Goal: Task Accomplishment & Management: Manage account settings

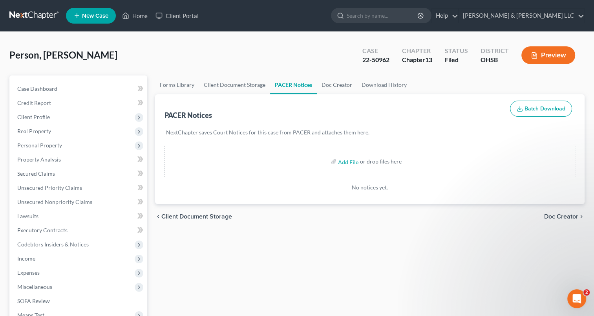
scroll to position [647, 0]
click at [137, 15] on link "Home" at bounding box center [134, 16] width 33 height 14
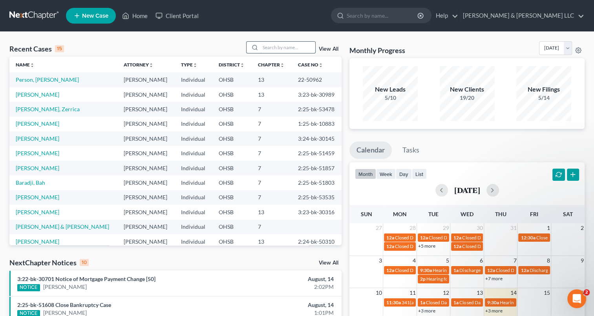
click at [280, 48] on input "search" at bounding box center [287, 47] width 55 height 11
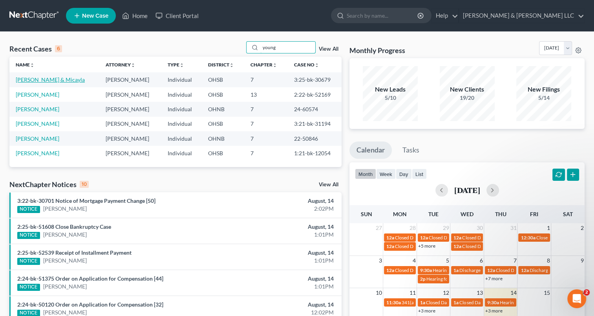
type input "young"
click at [63, 80] on link "[PERSON_NAME] & Micayla" at bounding box center [50, 79] width 69 height 7
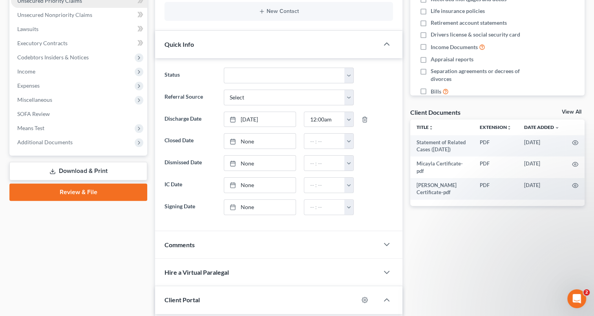
scroll to position [225, 0]
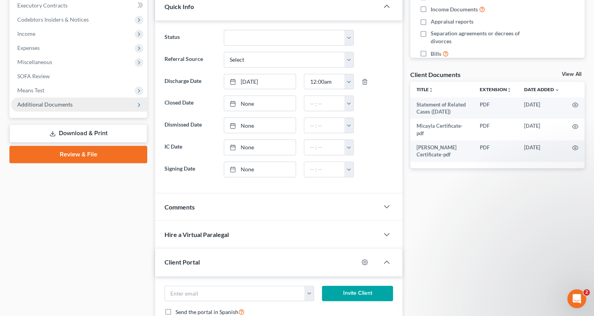
click at [47, 107] on span "Additional Documents" at bounding box center [44, 104] width 55 height 7
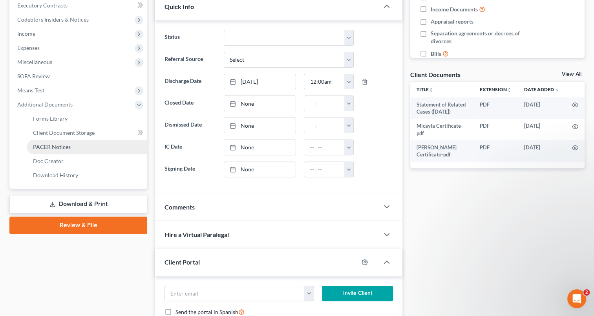
click at [51, 148] on span "PACER Notices" at bounding box center [52, 146] width 38 height 7
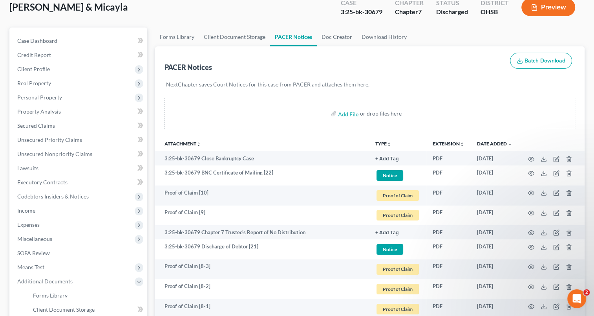
scroll to position [49, 0]
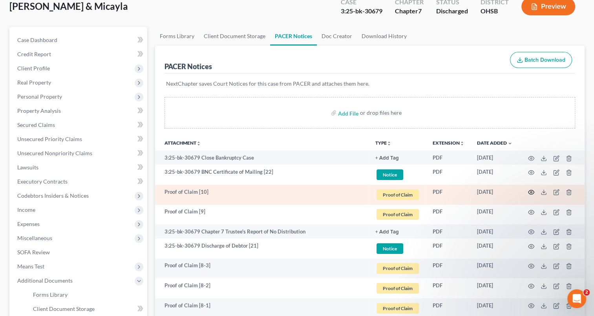
click at [532, 191] on icon "button" at bounding box center [531, 192] width 6 height 6
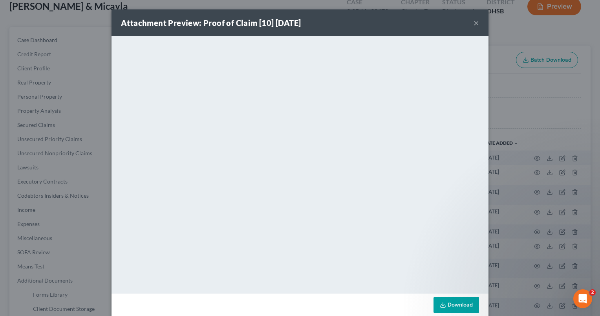
click at [474, 24] on button "×" at bounding box center [476, 22] width 5 height 9
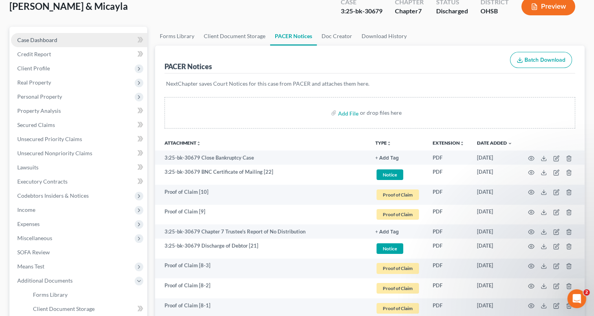
click at [53, 41] on span "Case Dashboard" at bounding box center [37, 40] width 40 height 7
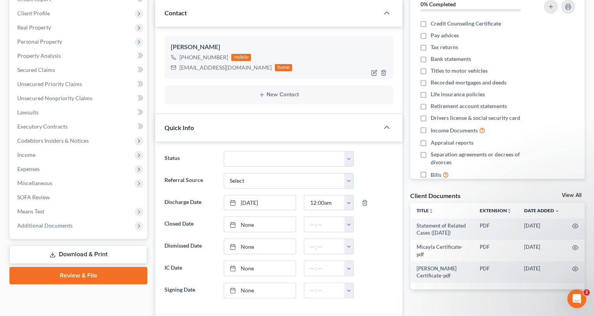
scroll to position [104, 0]
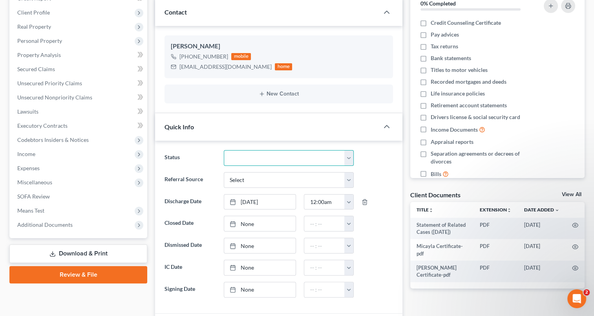
click at [240, 161] on select "Closed Discharged Dismissed Filed In Progress Lead Lost Lead Ready to File Reta…" at bounding box center [289, 158] width 130 height 16
select select "0"
click at [224, 150] on select "Closed Discharged Dismissed Filed In Progress Lead Lost Lead Ready to File Reta…" at bounding box center [289, 158] width 130 height 16
type input "[DATE]"
click at [246, 221] on link "[DATE]" at bounding box center [260, 223] width 72 height 15
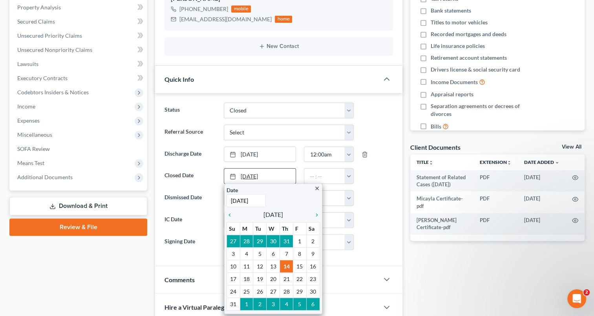
scroll to position [155, 0]
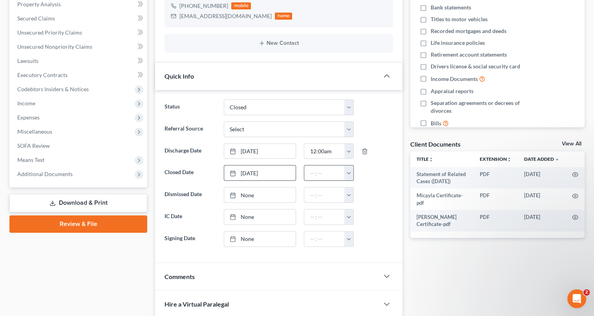
click at [350, 170] on button "button" at bounding box center [349, 172] width 9 height 15
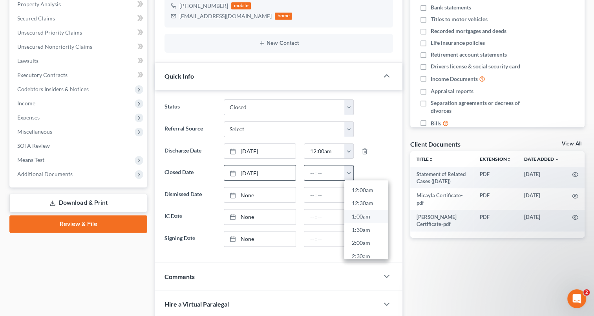
click at [350, 217] on link "1:00am" at bounding box center [367, 216] width 44 height 13
type input "1:00am"
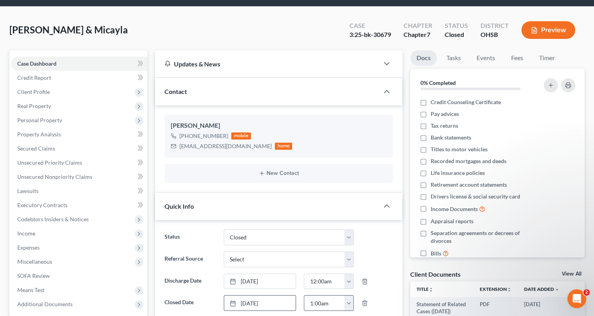
scroll to position [0, 0]
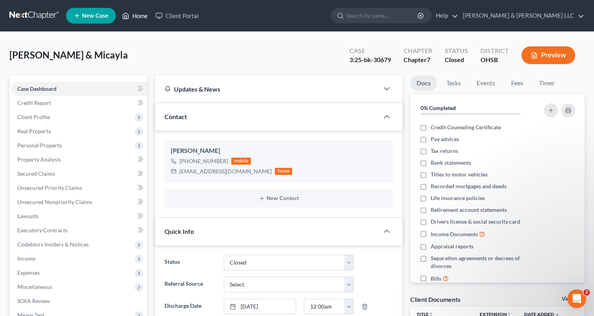
click at [145, 16] on link "Home" at bounding box center [134, 16] width 33 height 14
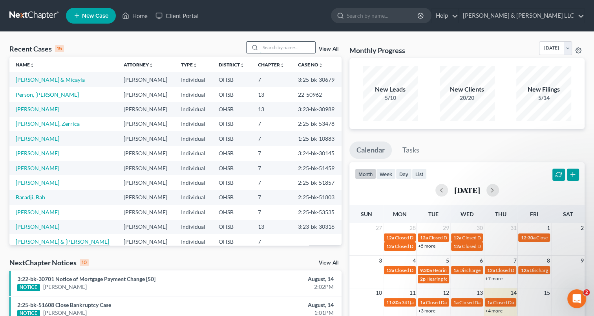
click at [275, 47] on input "search" at bounding box center [287, 47] width 55 height 11
type input "[PERSON_NAME]"
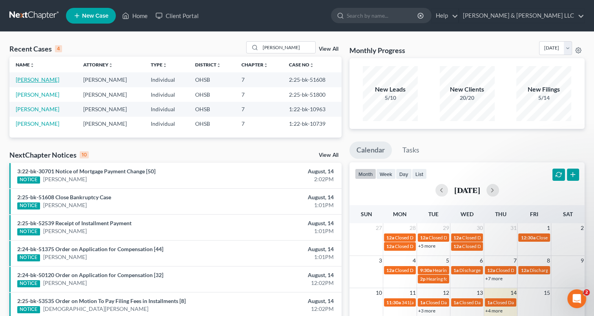
click at [39, 81] on link "[PERSON_NAME]" at bounding box center [38, 79] width 44 height 7
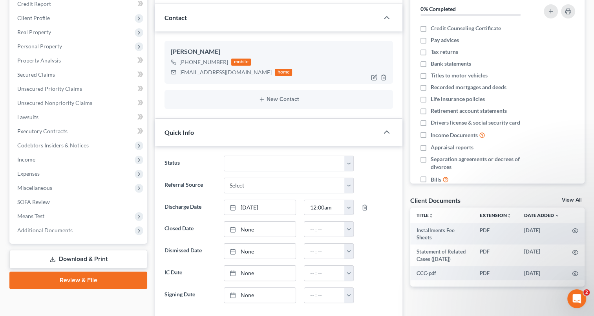
scroll to position [101, 0]
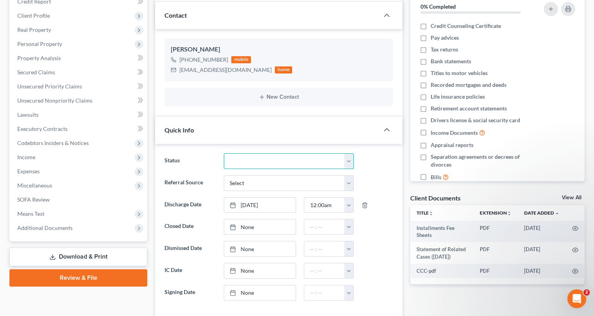
click at [247, 157] on select "Closed Discharged Dismissed Filed In Progress Lead Lost Lead Ready to File Reta…" at bounding box center [289, 161] width 130 height 16
select select "0"
click at [224, 153] on select "Closed Discharged Dismissed Filed In Progress Lead Lost Lead Ready to File Reta…" at bounding box center [289, 161] width 130 height 16
click at [249, 225] on link "[DATE]" at bounding box center [260, 226] width 72 height 15
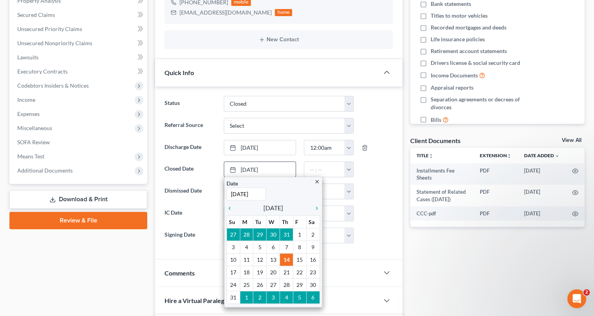
scroll to position [159, 0]
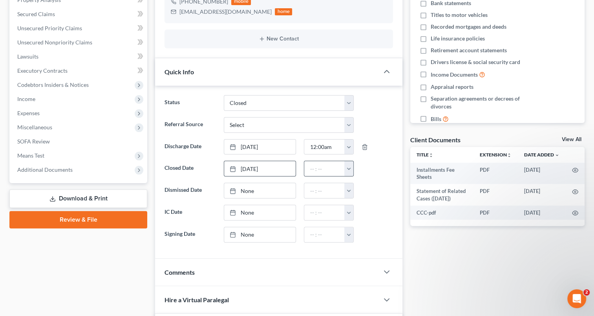
click at [348, 170] on button "button" at bounding box center [349, 168] width 9 height 15
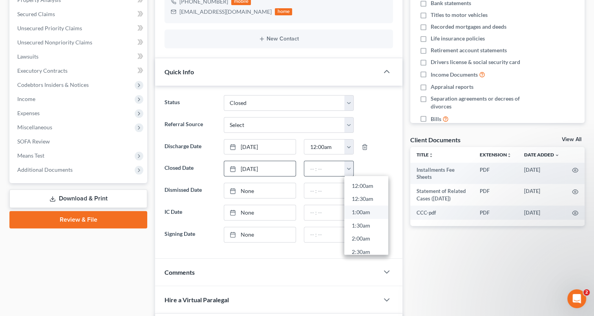
click at [357, 210] on link "1:00am" at bounding box center [367, 212] width 44 height 13
type input "1:00am"
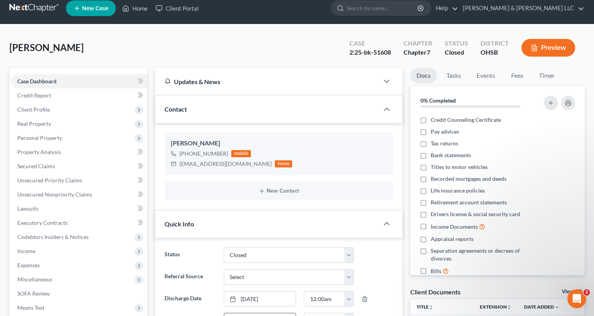
scroll to position [0, 0]
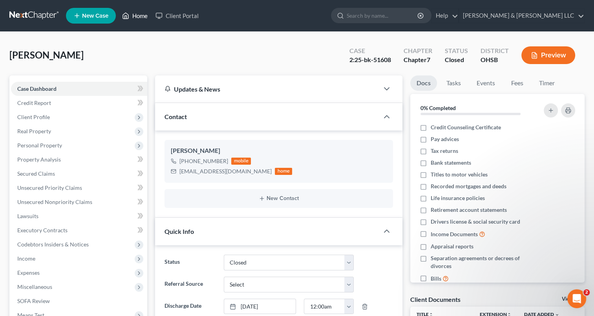
click at [137, 15] on link "Home" at bounding box center [134, 16] width 33 height 14
